Goal: Task Accomplishment & Management: Manage account settings

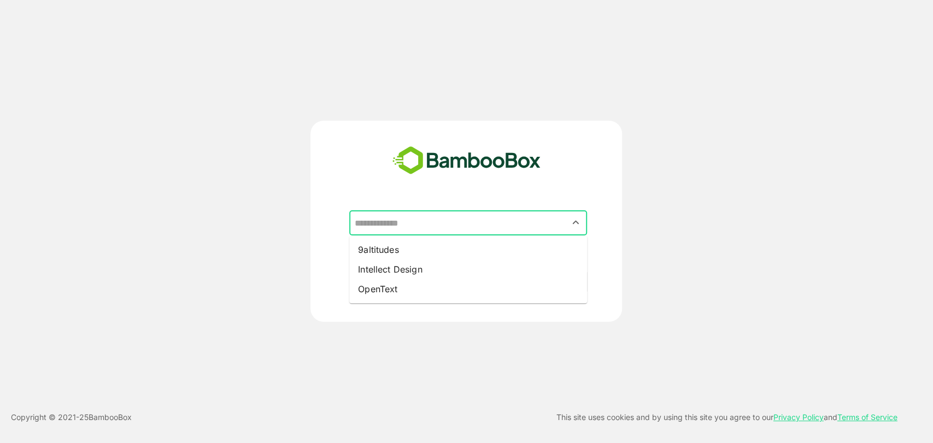
click at [498, 227] on input "text" at bounding box center [467, 223] width 233 height 21
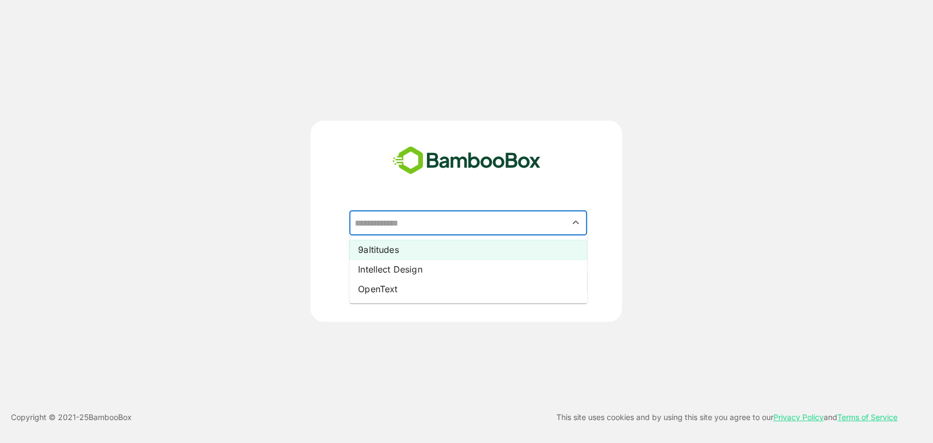
click at [455, 249] on li "9altitudes" at bounding box center [468, 250] width 238 height 20
type input "**********"
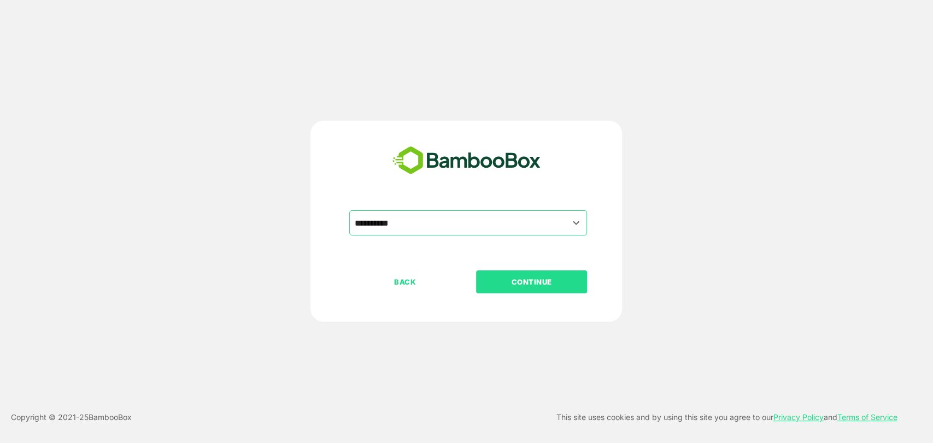
click at [528, 278] on p "CONTINUE" at bounding box center [531, 282] width 109 height 12
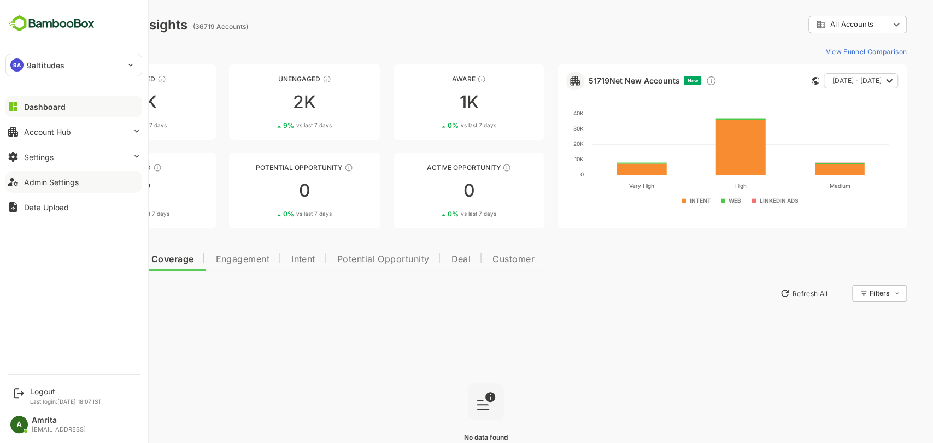
click at [69, 183] on div "Admin Settings" at bounding box center [51, 182] width 55 height 9
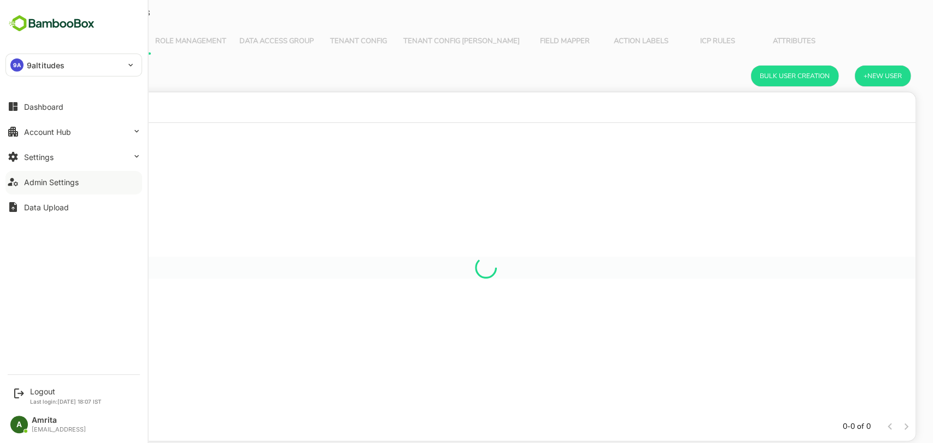
scroll to position [310, 841]
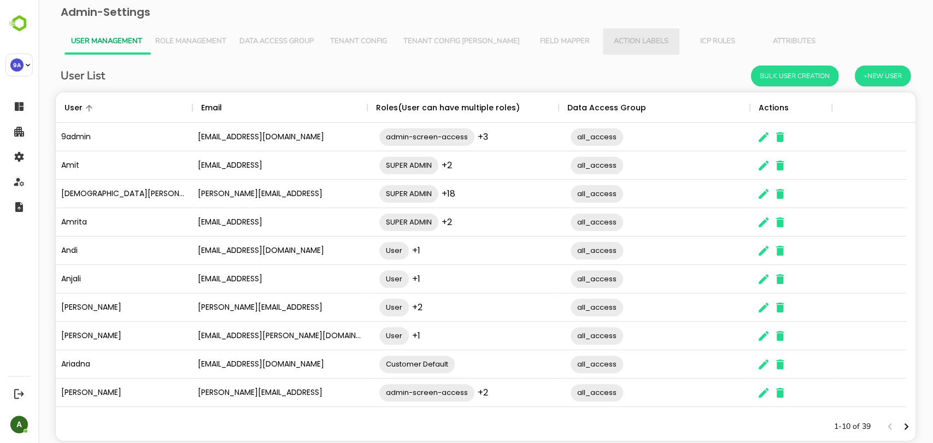
click at [619, 44] on span "Action Labels" at bounding box center [640, 41] width 63 height 9
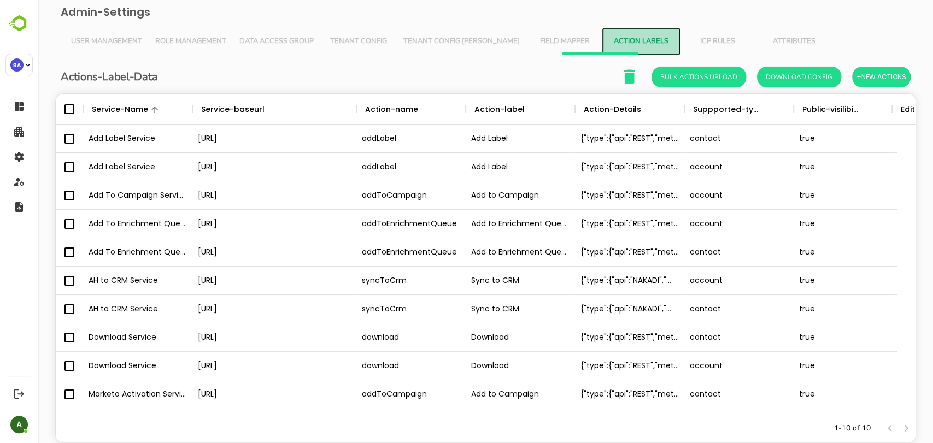
click at [619, 44] on span "Action Labels" at bounding box center [640, 41] width 63 height 9
click at [533, 40] on span "Field Mapper" at bounding box center [564, 41] width 63 height 9
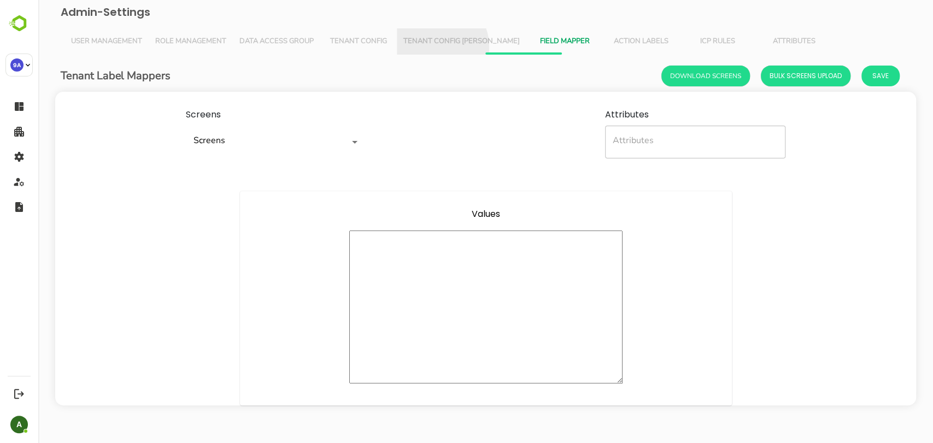
click at [432, 47] on button "Tenant Config [PERSON_NAME]" at bounding box center [462, 41] width 130 height 26
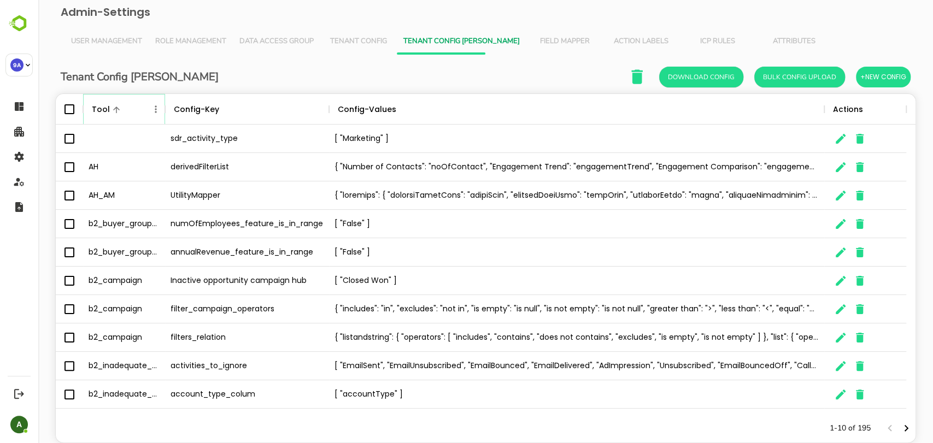
click at [151, 111] on icon "Menu" at bounding box center [155, 109] width 11 height 11
click at [122, 188] on li "Filter" at bounding box center [124, 189] width 75 height 20
click at [238, 150] on input "Value" at bounding box center [277, 150] width 104 height 16
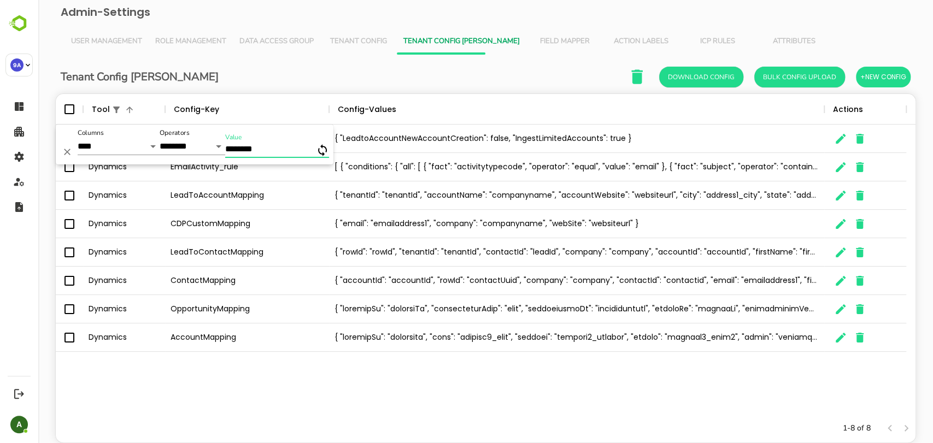
type input "********"
click at [155, 109] on icon "Menu" at bounding box center [156, 108] width 2 height 7
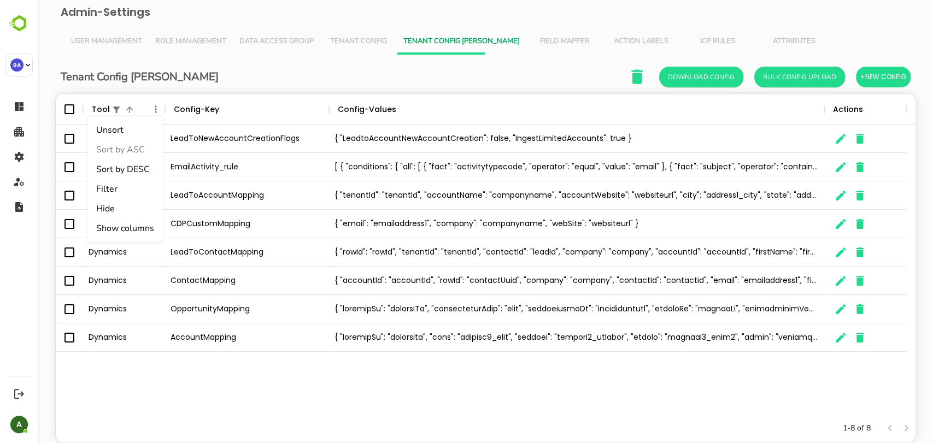
click at [152, 398] on div "Dynamics LeadToNewAccountCreationFlags { "LeadtoAccountNewAccountCreation": fal…" at bounding box center [486, 270] width 860 height 290
click at [834, 315] on icon "The User Data" at bounding box center [840, 309] width 13 height 13
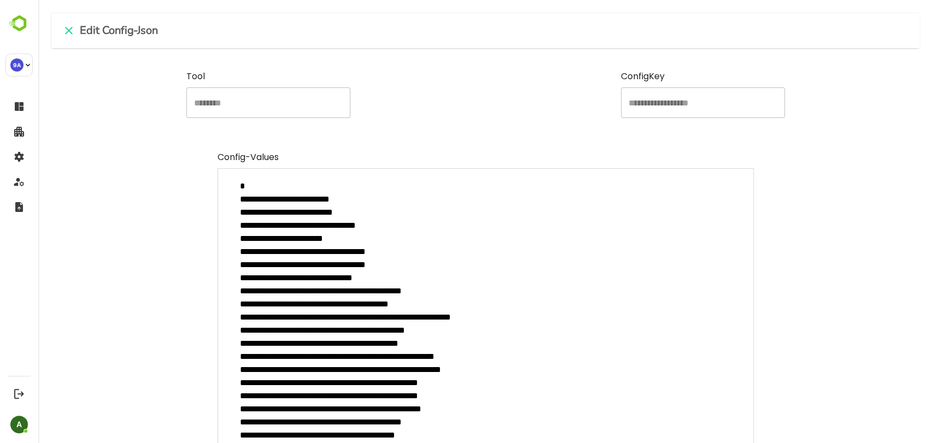
scroll to position [310, 842]
click at [67, 30] on icon "close" at bounding box center [68, 30] width 13 height 13
type textarea "*"
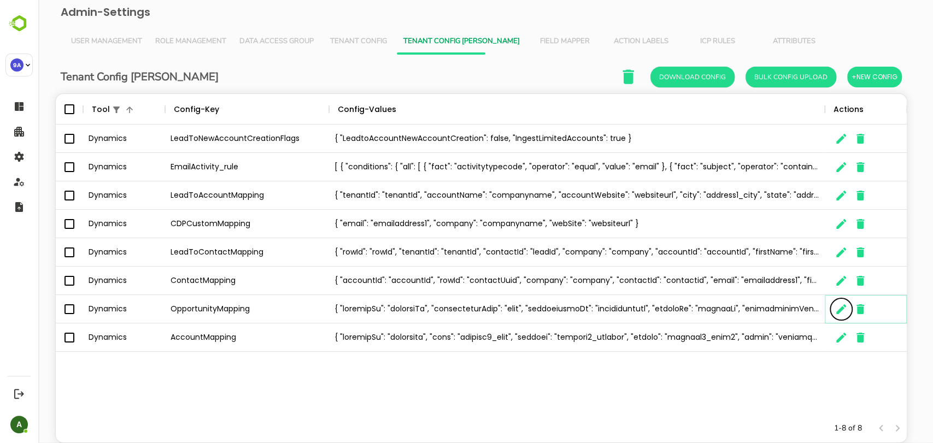
scroll to position [310, 841]
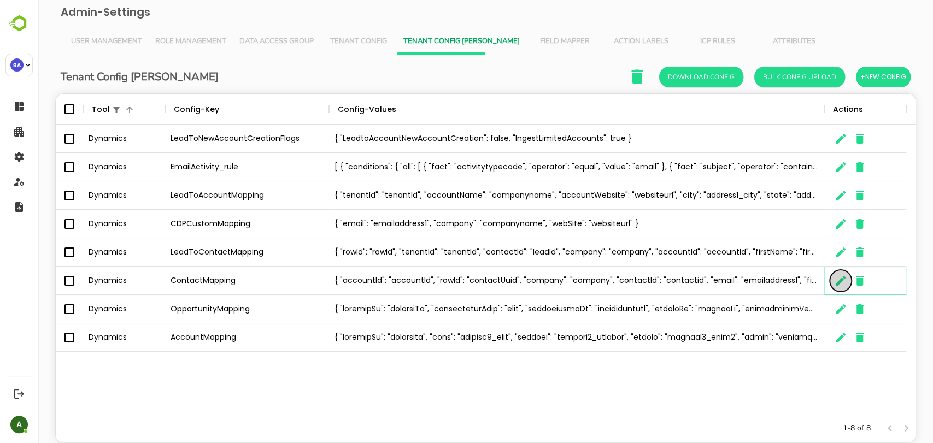
click at [837, 283] on icon "The User Data" at bounding box center [841, 281] width 10 height 10
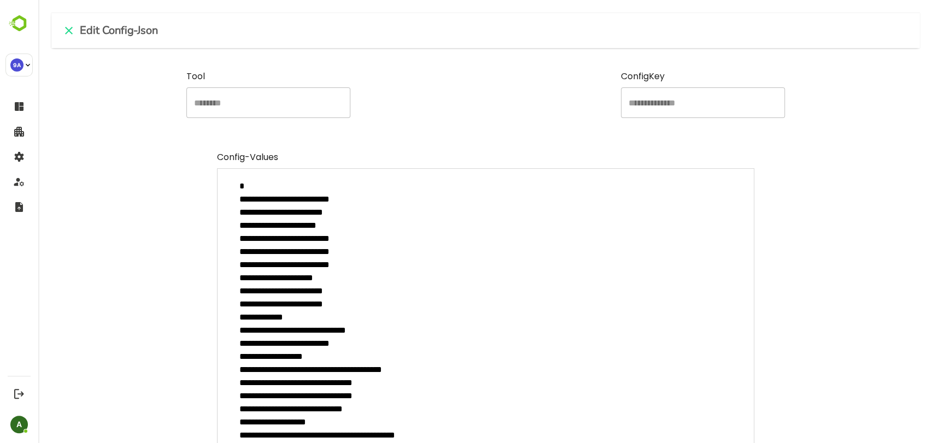
type textarea "*"
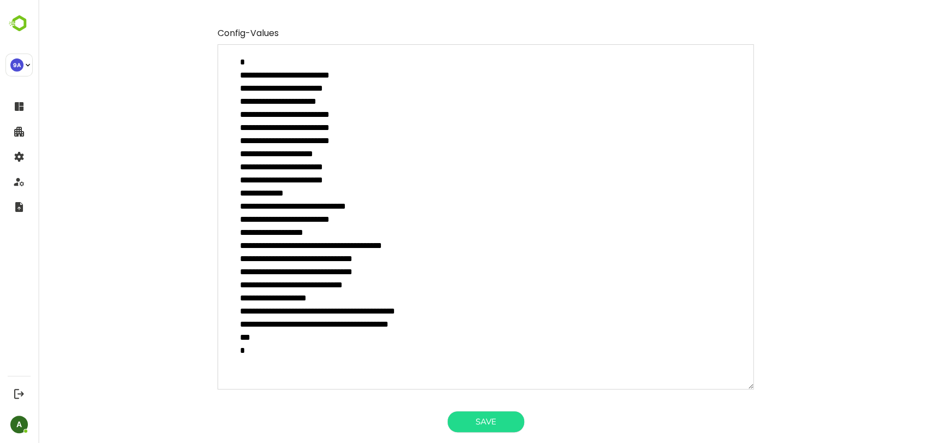
click at [552, 281] on textarea "**********" at bounding box center [486, 216] width 537 height 345
